Goal: Task Accomplishment & Management: Use online tool/utility

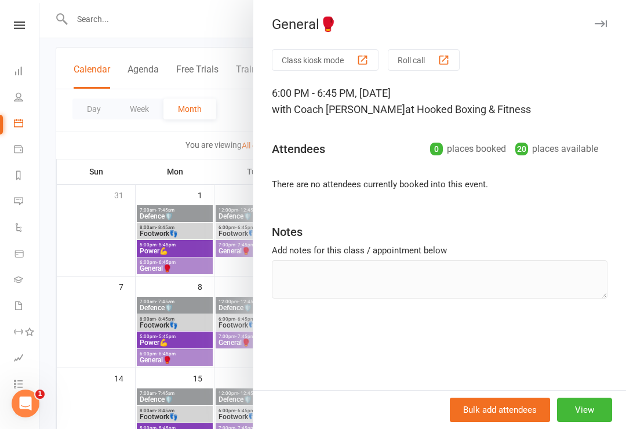
click at [347, 55] on button "Class kiosk mode" at bounding box center [325, 59] width 107 height 21
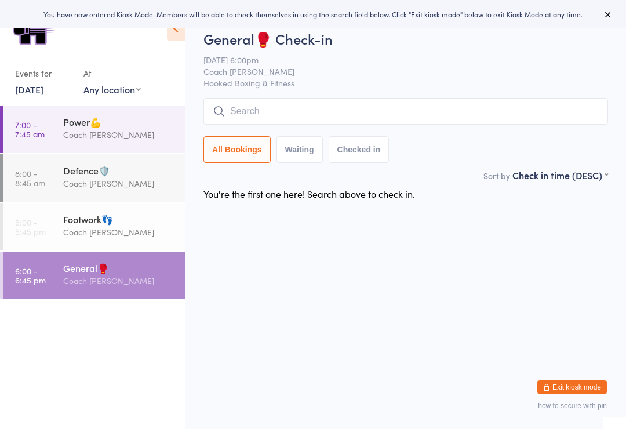
click at [149, 226] on div "Footwork👣" at bounding box center [119, 219] width 112 height 13
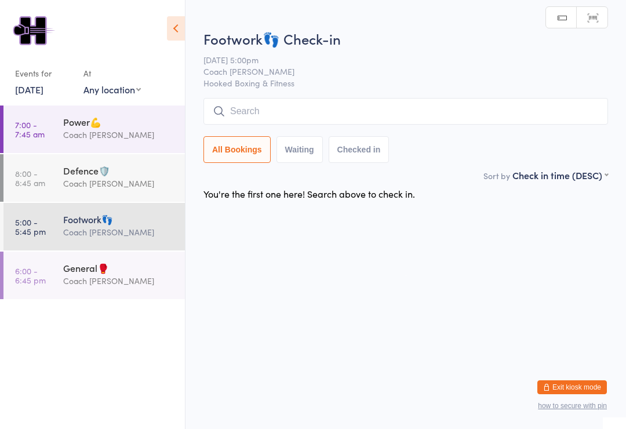
click at [139, 286] on div "Coach [PERSON_NAME]" at bounding box center [119, 280] width 112 height 13
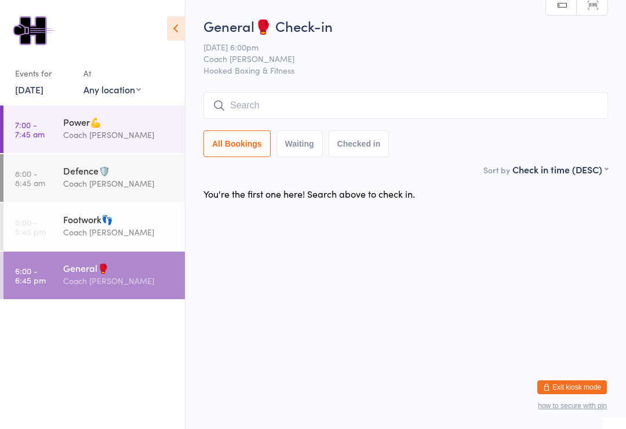
click at [117, 233] on div "Coach [PERSON_NAME]" at bounding box center [119, 232] width 112 height 13
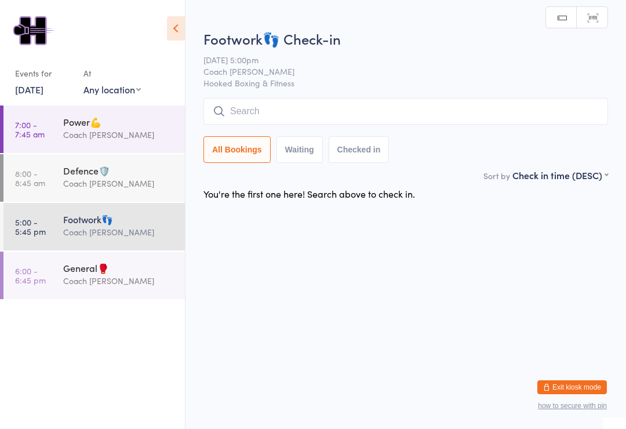
click at [125, 282] on div "Coach [PERSON_NAME]" at bounding box center [119, 280] width 112 height 13
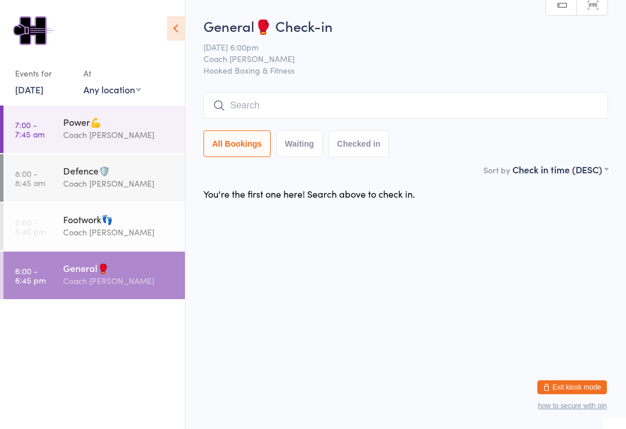
click at [116, 281] on div "Coach [PERSON_NAME]" at bounding box center [119, 280] width 112 height 13
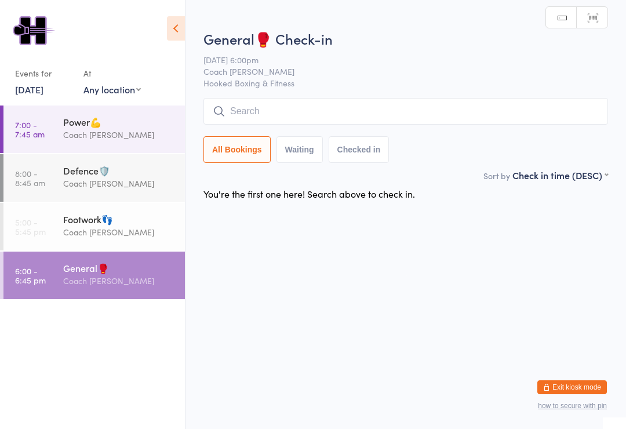
click at [285, 113] on input "search" at bounding box center [406, 111] width 405 height 27
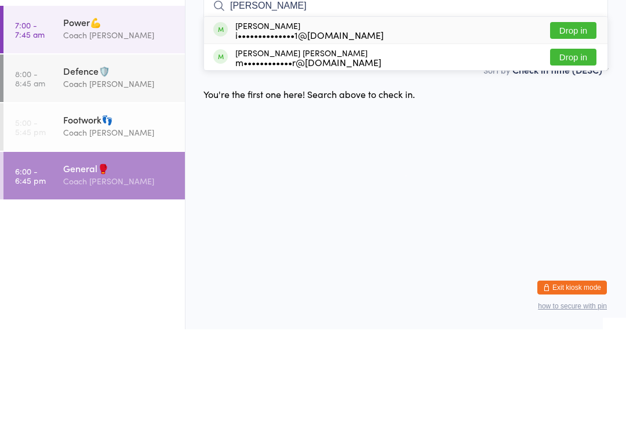
type input "Marc"
click at [575, 148] on button "Drop in" at bounding box center [573, 156] width 46 height 17
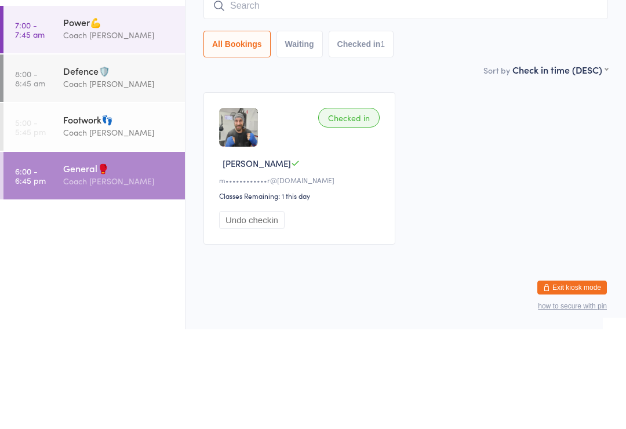
click at [474, 181] on div "Checked in Marcel D m••••••••••••r@gmail.com Classes Remaining: 1 this day Undo…" at bounding box center [406, 267] width 426 height 173
